Goal: Task Accomplishment & Management: Manage account settings

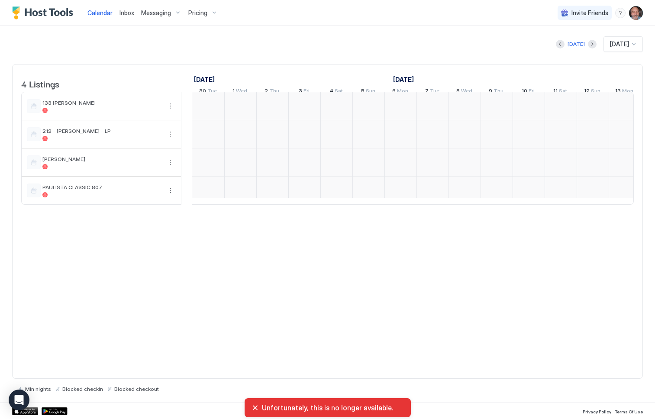
scroll to position [0, 481]
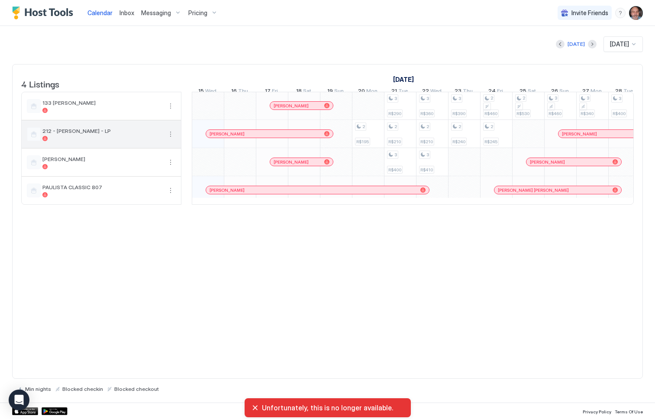
click at [97, 141] on div at bounding box center [102, 138] width 120 height 5
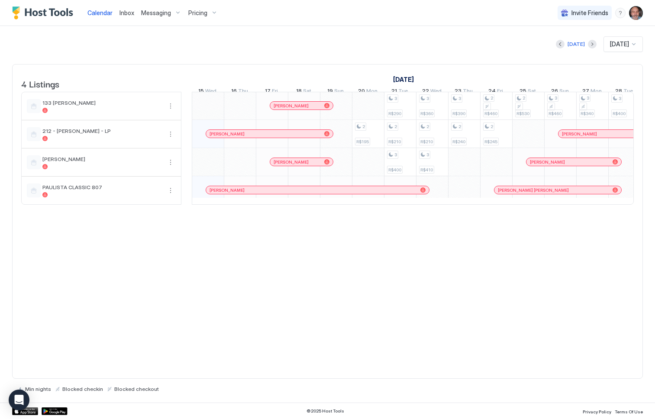
click at [195, 13] on span "Pricing" at bounding box center [197, 13] width 19 height 8
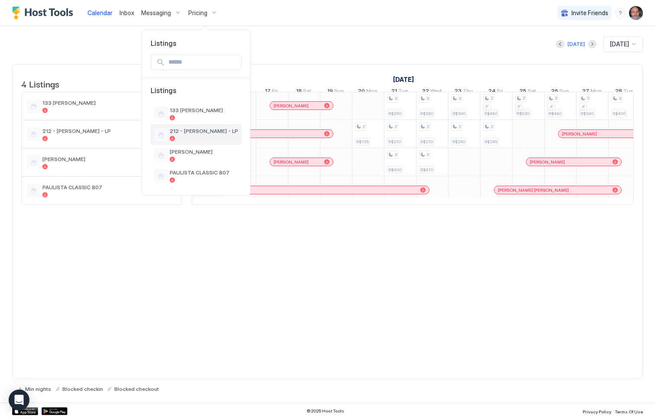
click at [190, 134] on span "212 - [PERSON_NAME] - LP" at bounding box center [204, 131] width 68 height 6
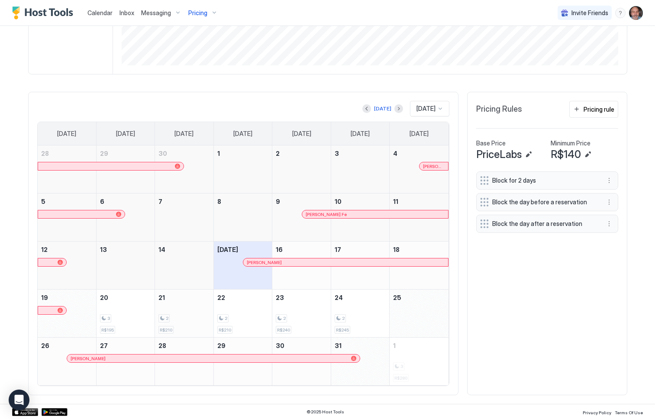
scroll to position [199, 0]
click at [301, 323] on div "2 R$240" at bounding box center [302, 313] width 52 height 41
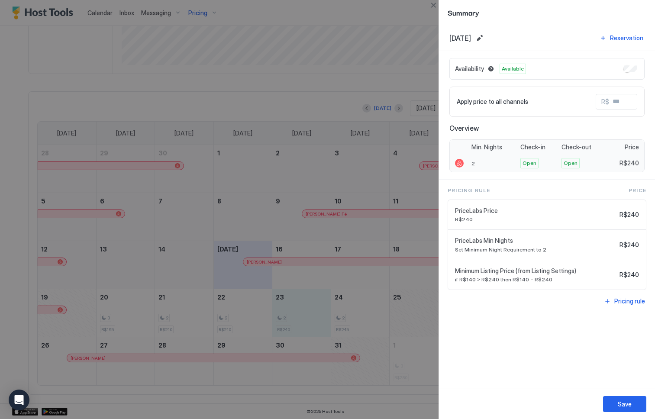
click at [574, 159] on span "Open" at bounding box center [571, 163] width 14 height 8
click at [524, 168] on div "Open" at bounding box center [539, 163] width 42 height 17
click at [528, 162] on span "Open" at bounding box center [530, 163] width 14 height 8
click at [570, 161] on span "Open" at bounding box center [571, 163] width 14 height 8
click at [574, 161] on span "Open" at bounding box center [571, 163] width 14 height 8
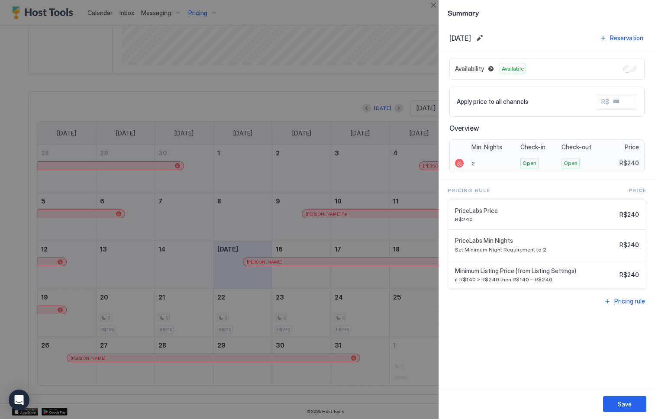
drag, startPoint x: 574, startPoint y: 161, endPoint x: 624, endPoint y: 163, distance: 50.7
click at [624, 163] on span "R$240" at bounding box center [629, 163] width 19 height 8
click at [557, 166] on div "Open" at bounding box center [538, 163] width 36 height 10
click at [552, 167] on div "Open" at bounding box center [538, 163] width 36 height 10
click at [564, 67] on div "Availability Available" at bounding box center [546, 69] width 195 height 22
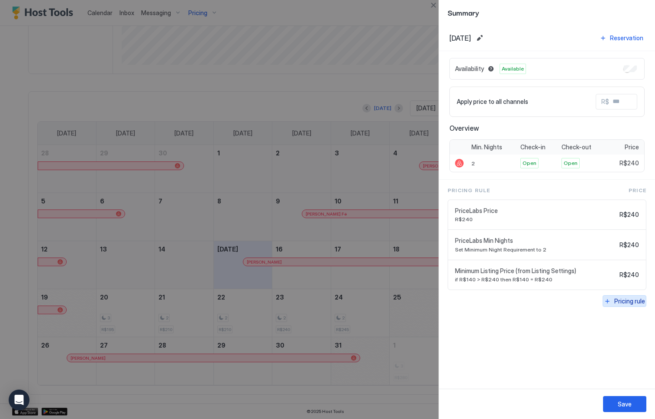
click at [614, 301] on button "Pricing rule" at bounding box center [625, 301] width 44 height 12
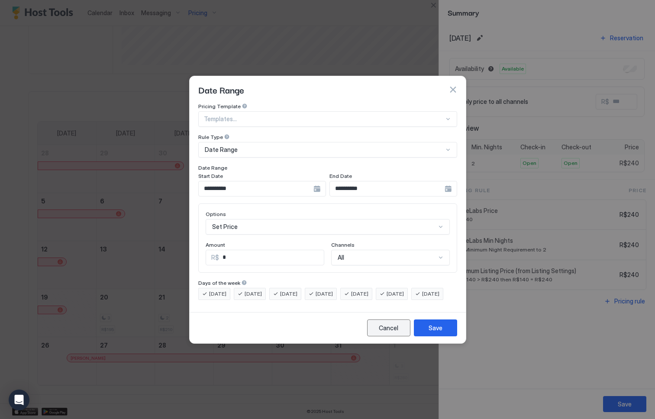
click at [391, 333] on div "Cancel" at bounding box center [388, 327] width 19 height 9
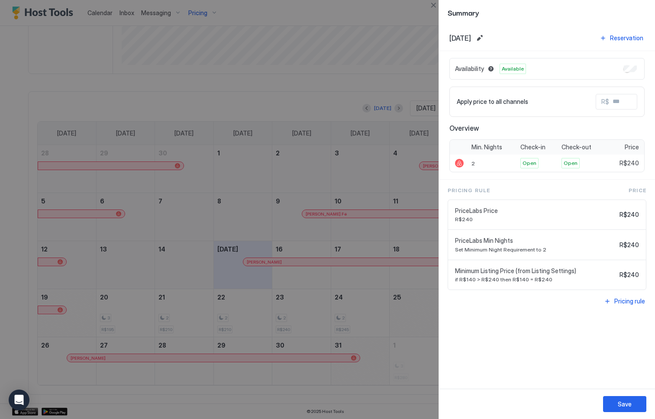
click at [401, 362] on div at bounding box center [327, 209] width 655 height 419
click at [434, 6] on button "Close" at bounding box center [433, 5] width 10 height 10
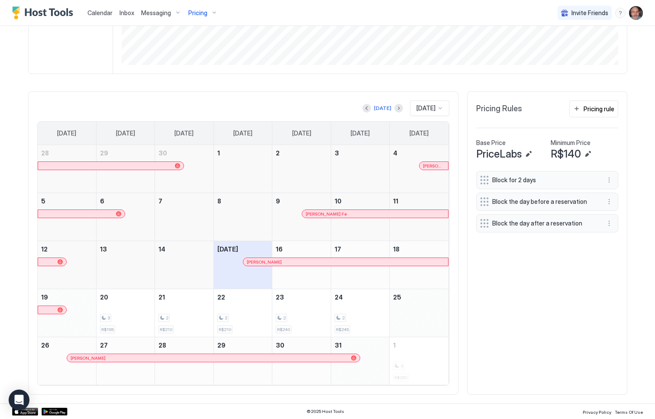
click at [483, 335] on div "Block for 2 days Block the day before a reservation Block the day after a reser…" at bounding box center [547, 278] width 142 height 215
